Goal: Task Accomplishment & Management: Manage account settings

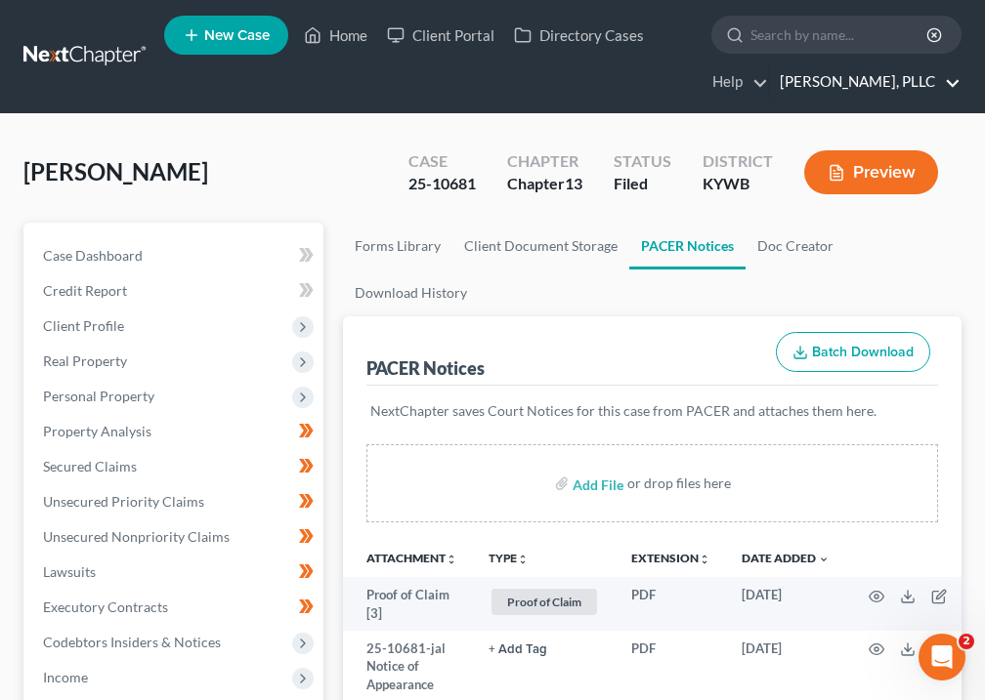
click at [881, 92] on link "[PERSON_NAME], PLLC" at bounding box center [865, 81] width 190 height 35
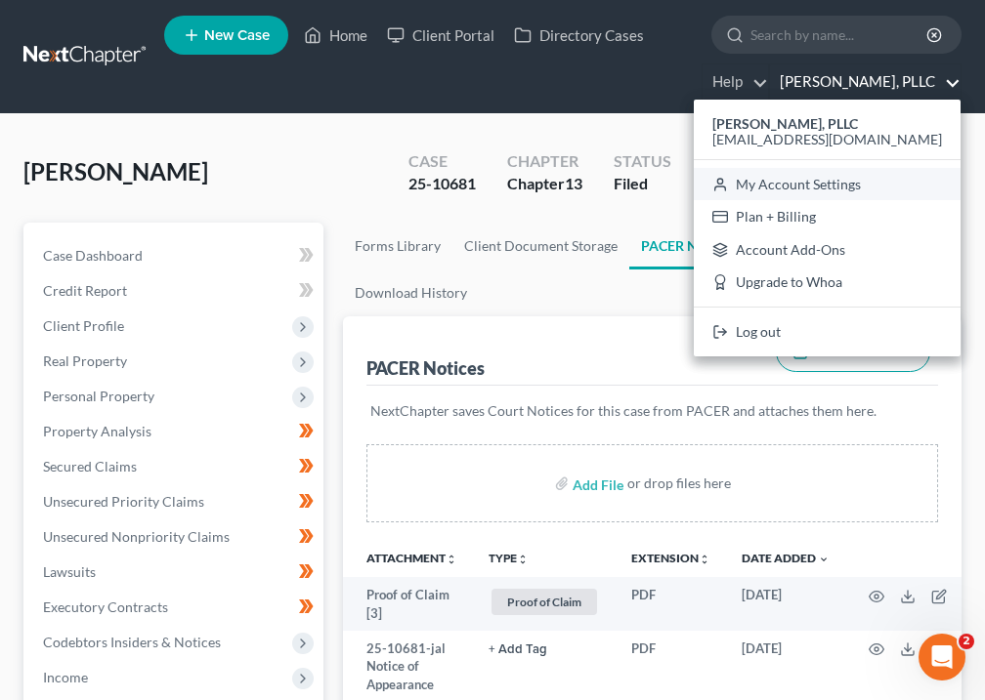
click at [866, 185] on link "My Account Settings" at bounding box center [827, 184] width 267 height 33
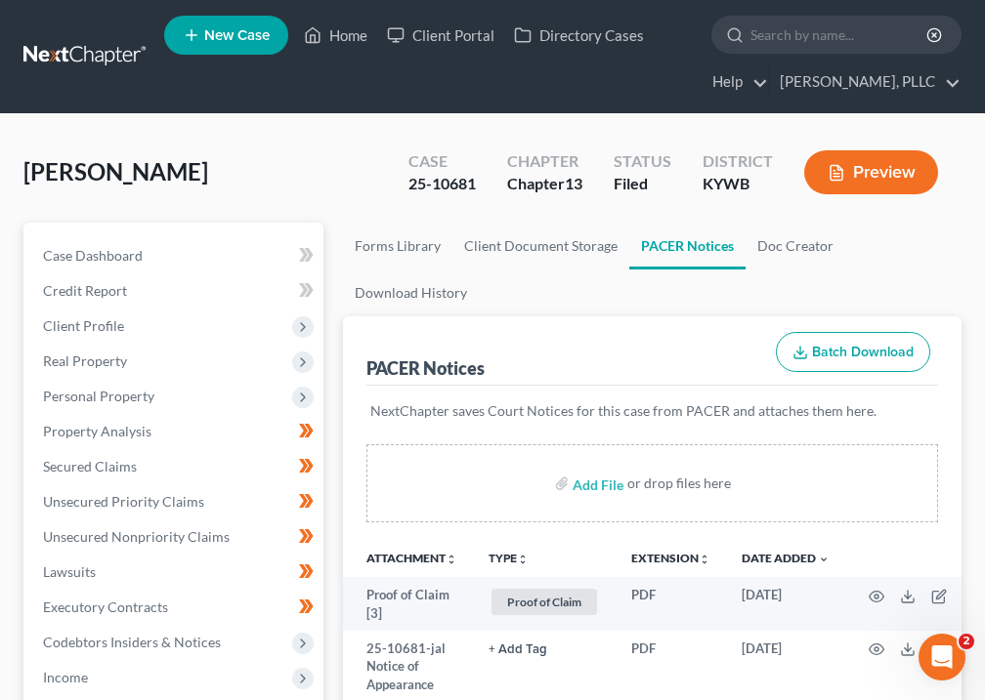
select select "33"
select select "23"
select select "18"
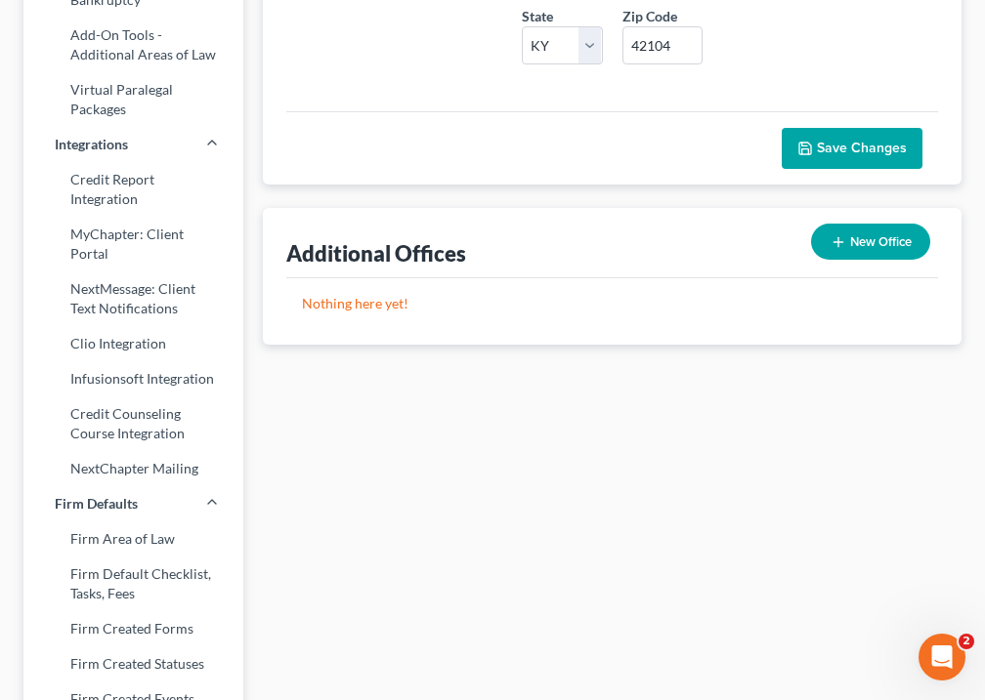
scroll to position [782, 0]
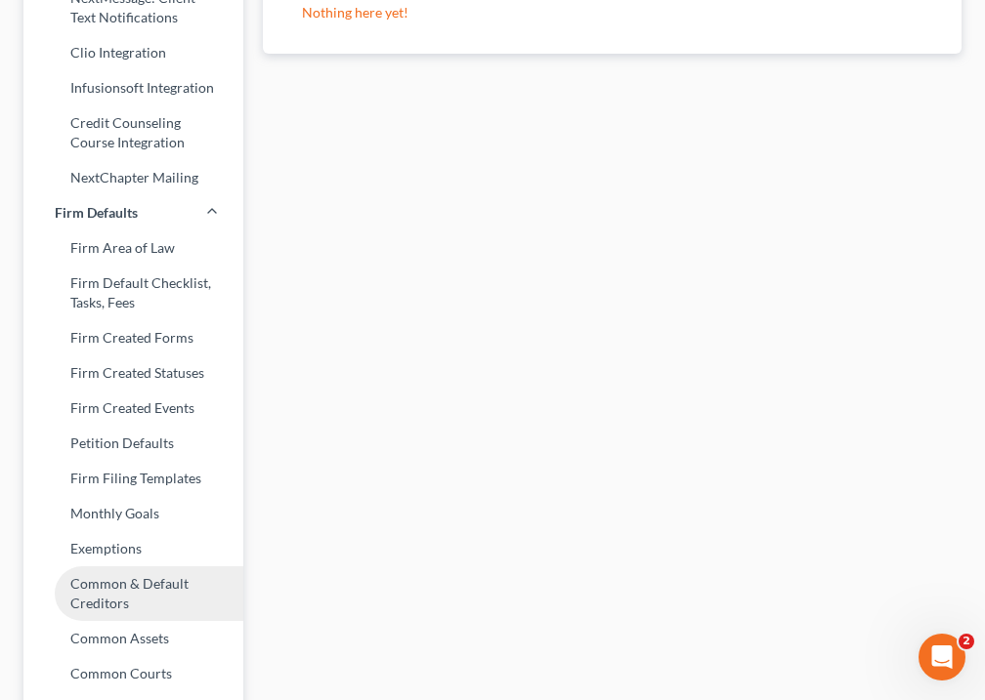
click at [117, 589] on link "Common & Default Creditors" at bounding box center [133, 594] width 220 height 55
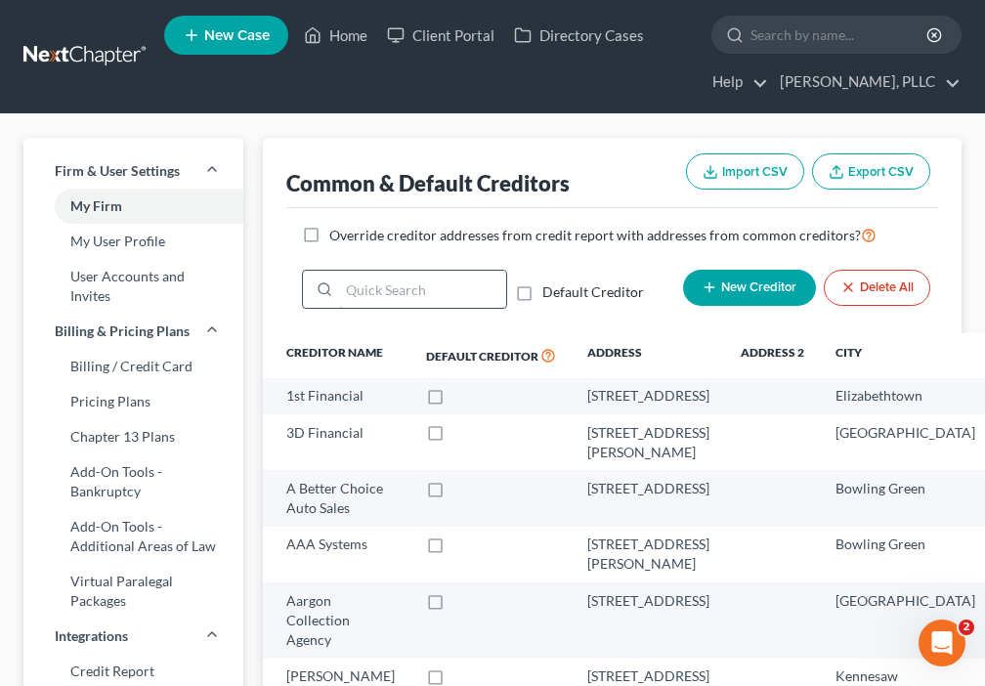
click at [388, 284] on input "search" at bounding box center [422, 289] width 167 height 37
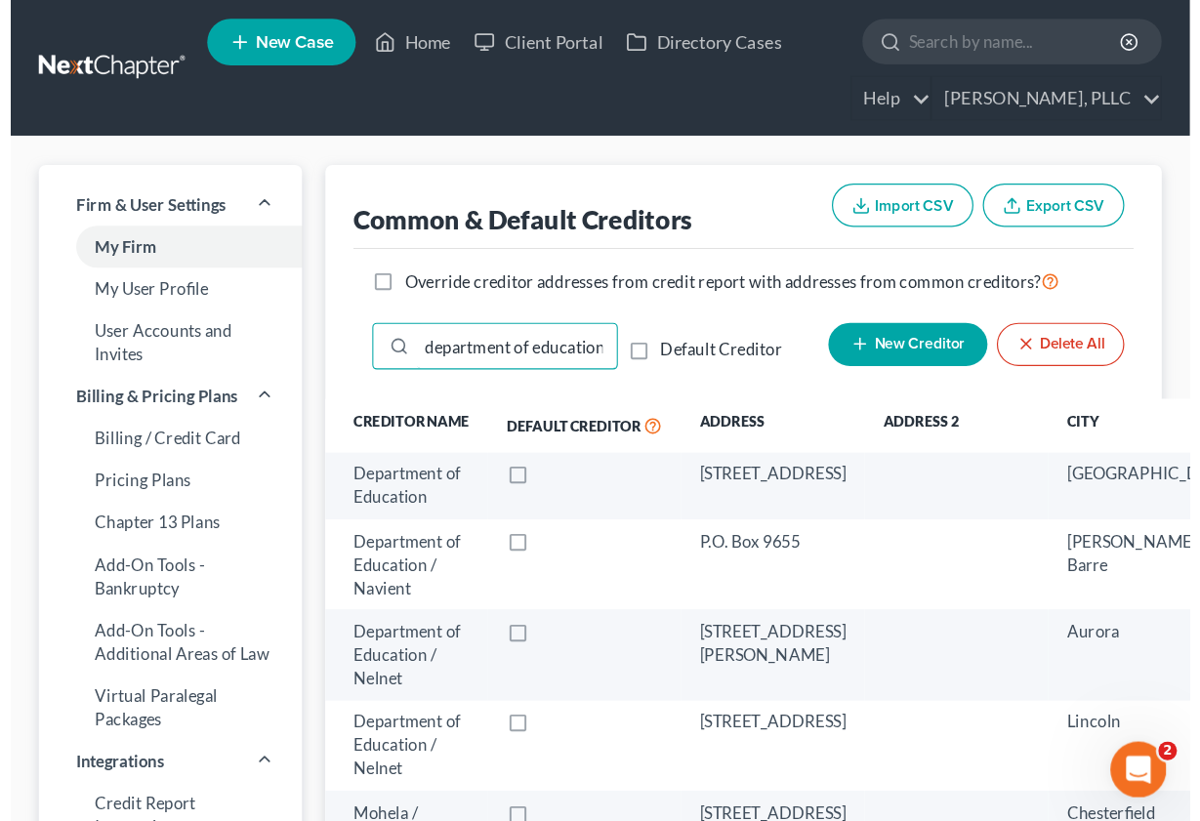
scroll to position [128, 0]
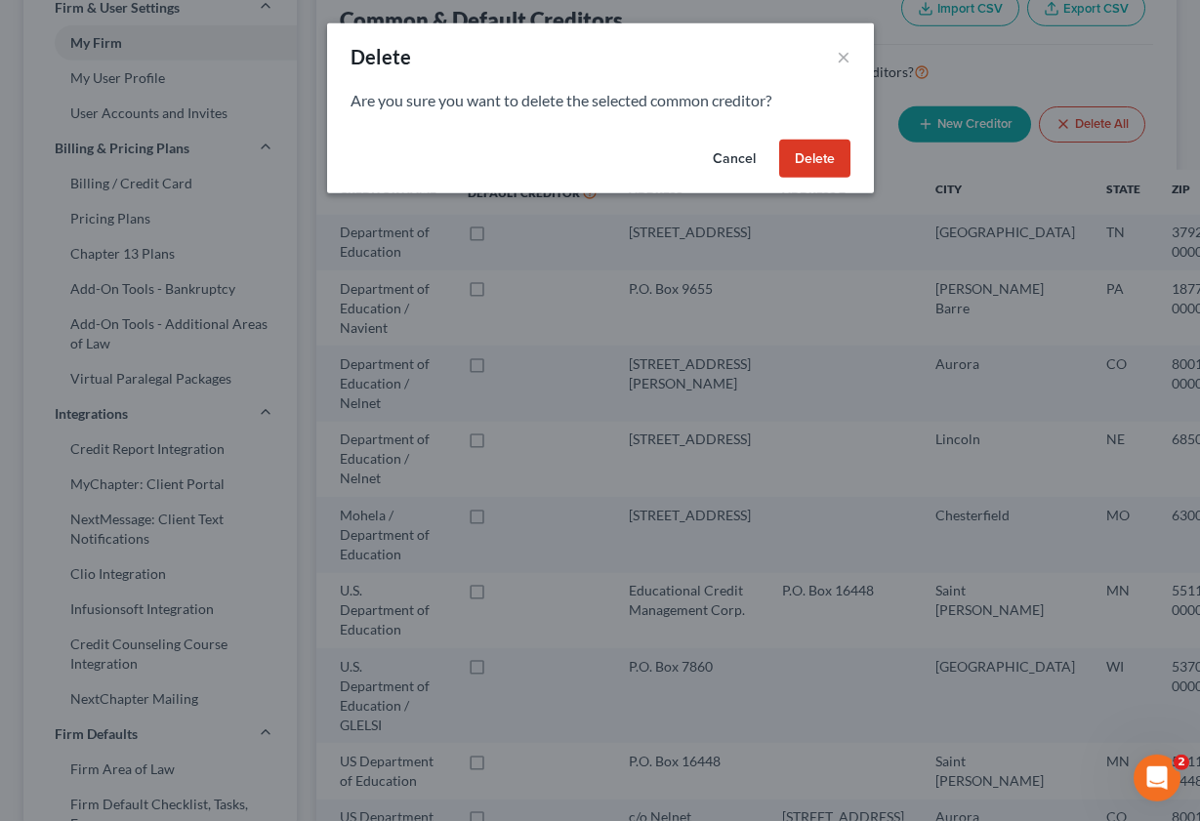
click at [814, 160] on button "Delete" at bounding box center [814, 159] width 71 height 39
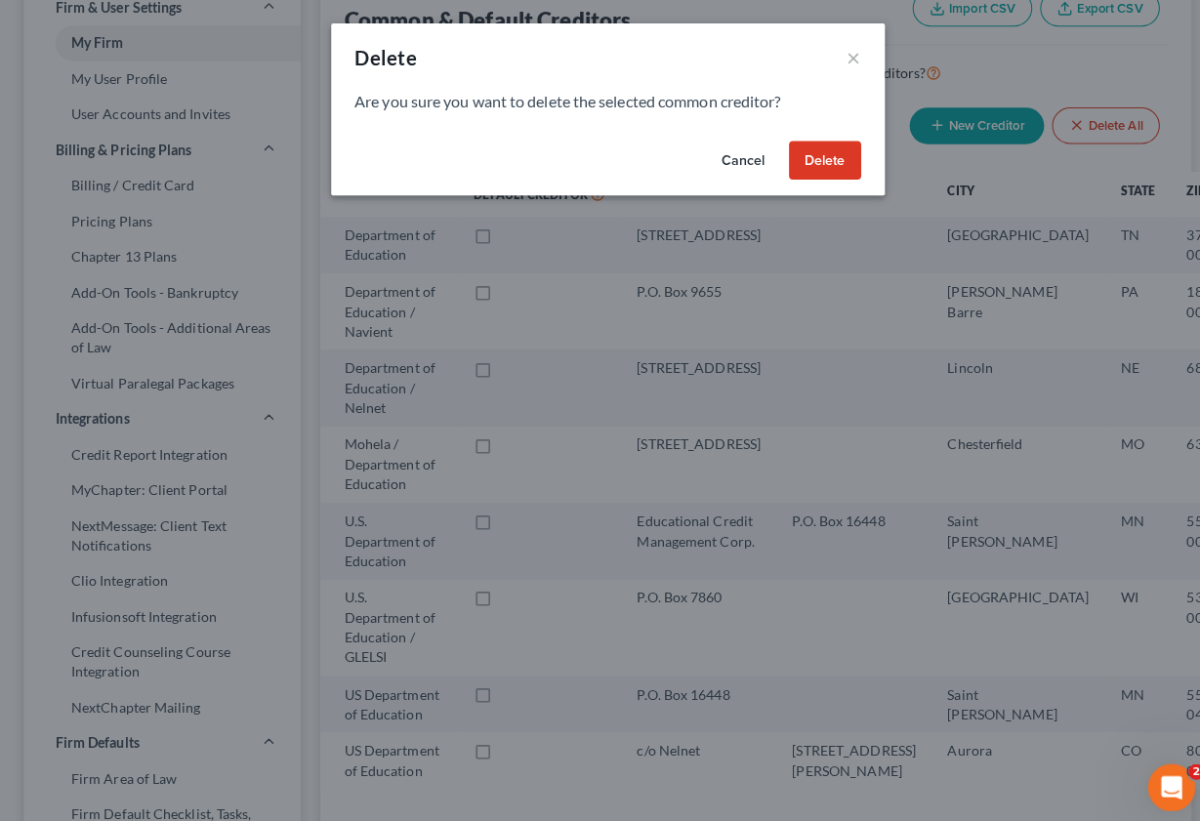
click at [817, 156] on button "Delete" at bounding box center [814, 159] width 71 height 39
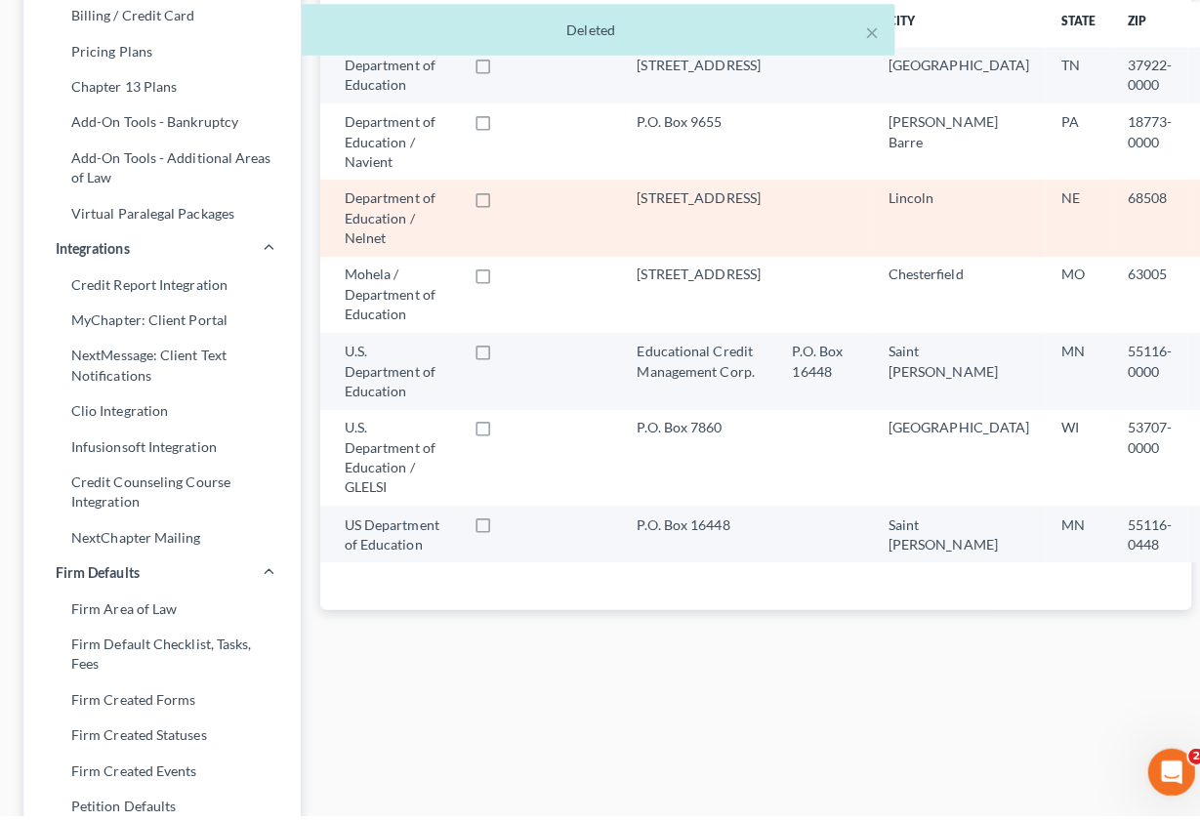
scroll to position [102, 0]
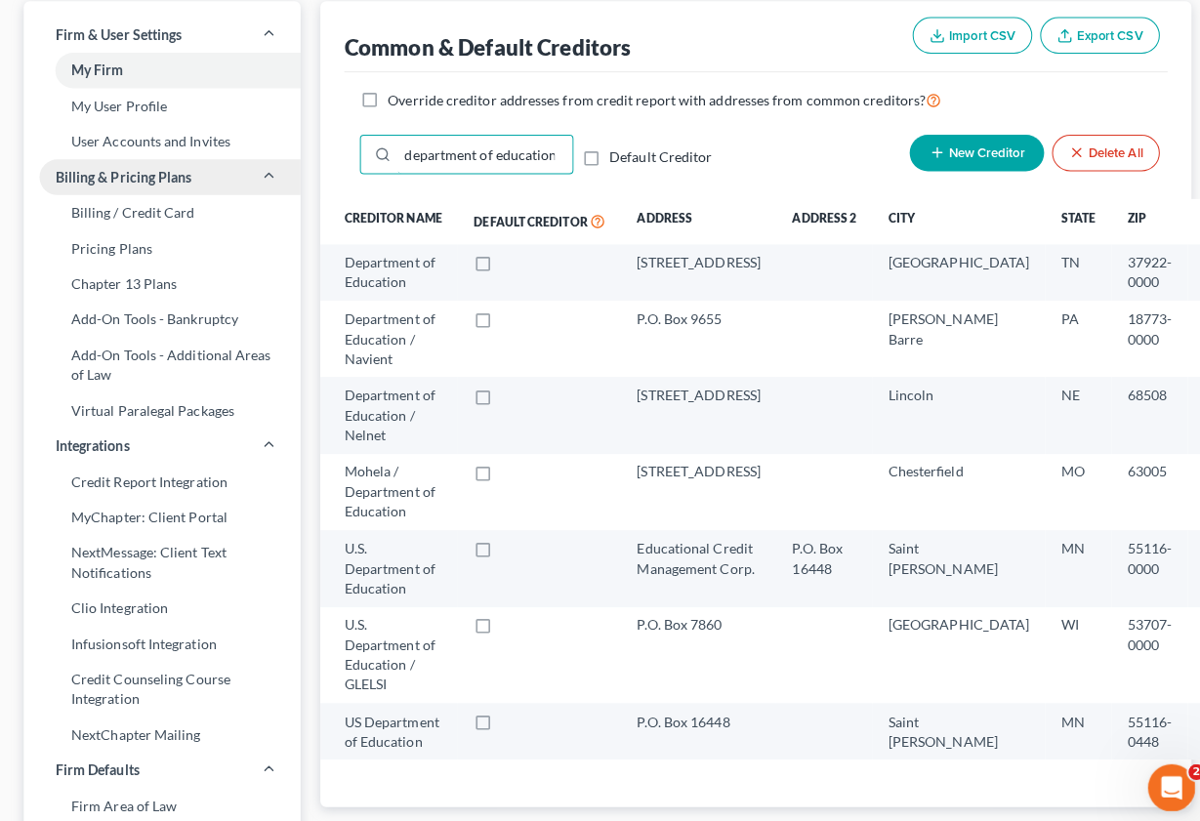
drag, startPoint x: 549, startPoint y: 154, endPoint x: 296, endPoint y: 161, distance: 253.1
click at [296, 161] on div "Firm & User Settings My Firm My User Profile User Accounts and Invites Billing …" at bounding box center [600, 710] width 1173 height 1418
type input "d"
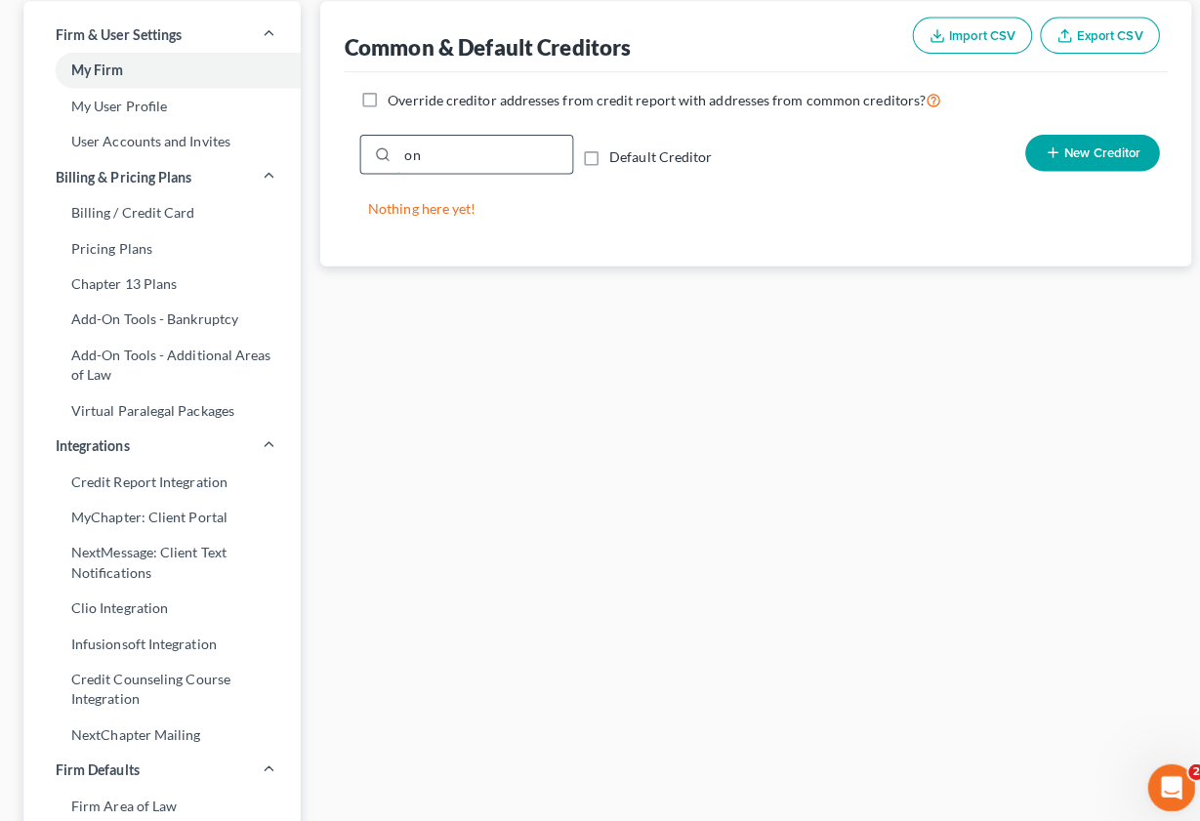
type input "o"
type input "y"
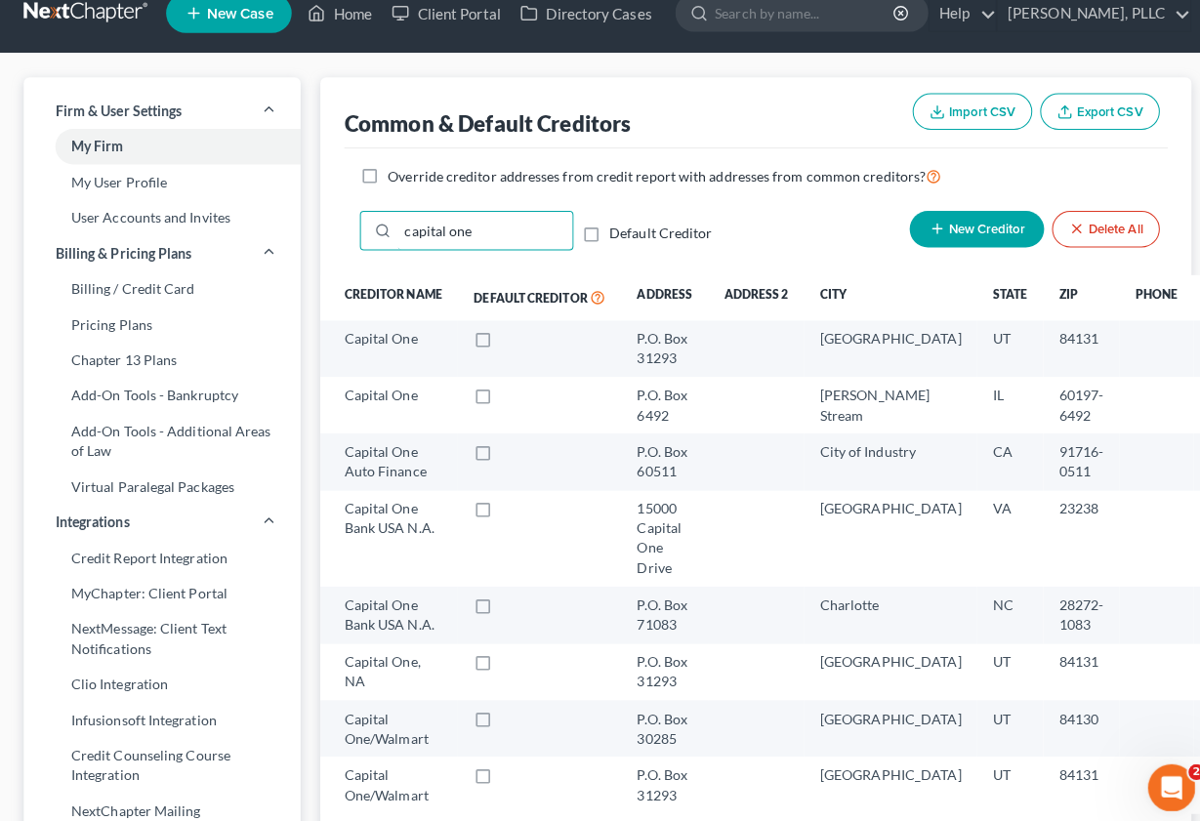
scroll to position [0, 0]
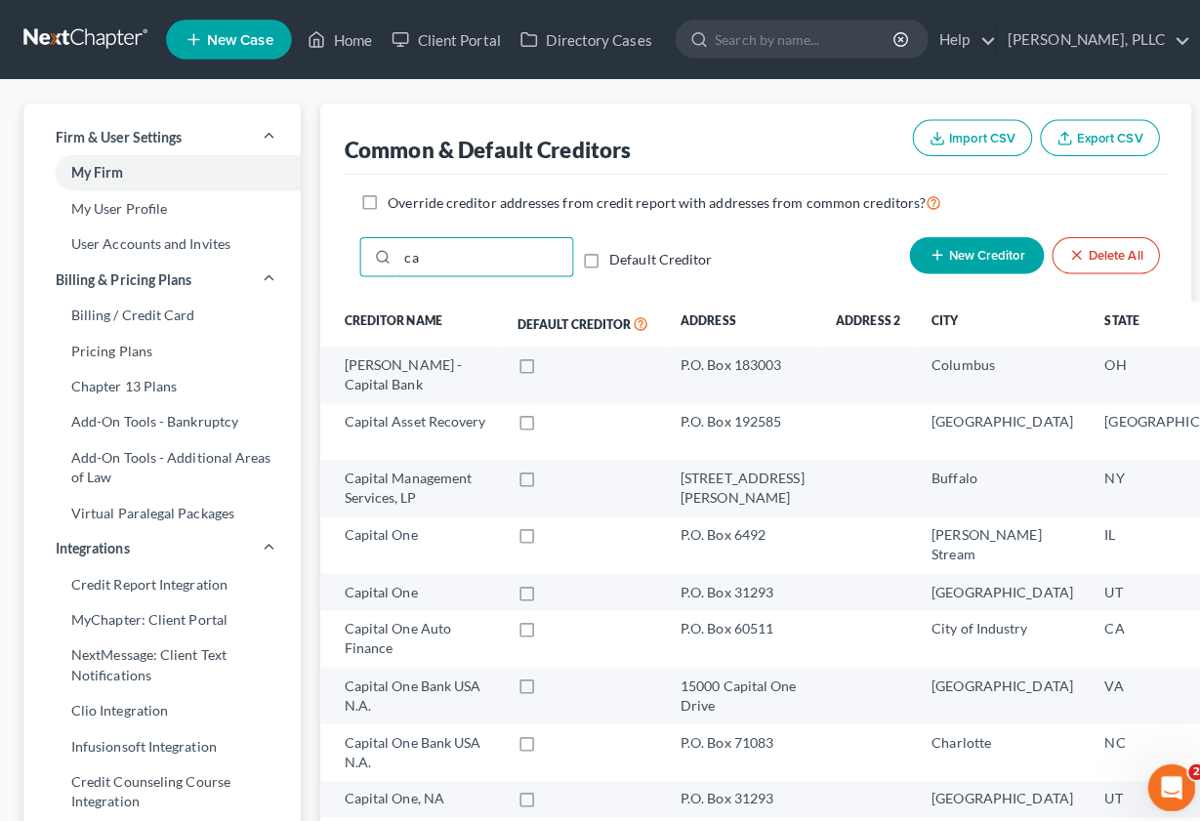
type input "c"
